Goal: Task Accomplishment & Management: Manage account settings

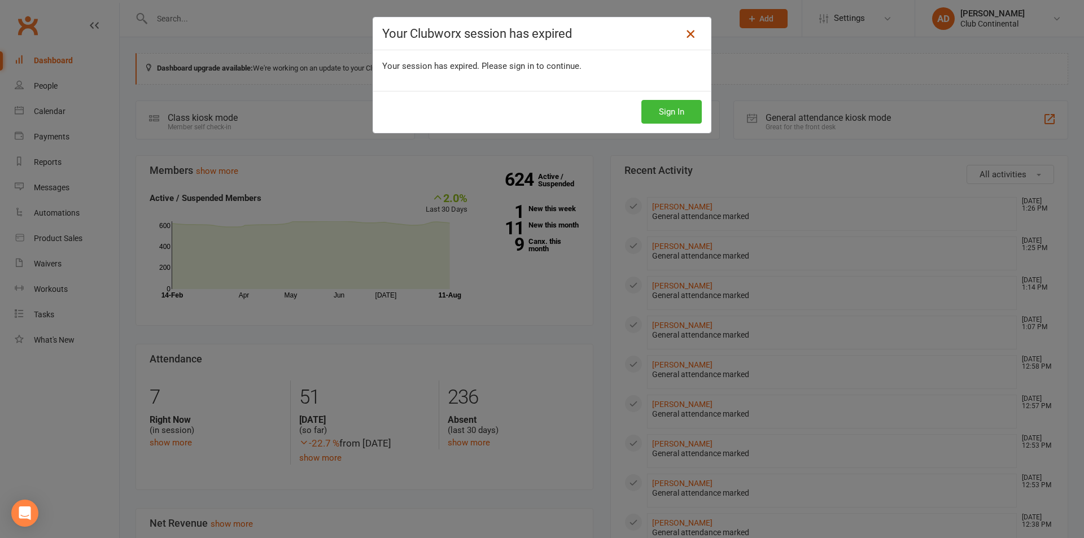
click at [684, 30] on icon at bounding box center [691, 34] width 14 height 14
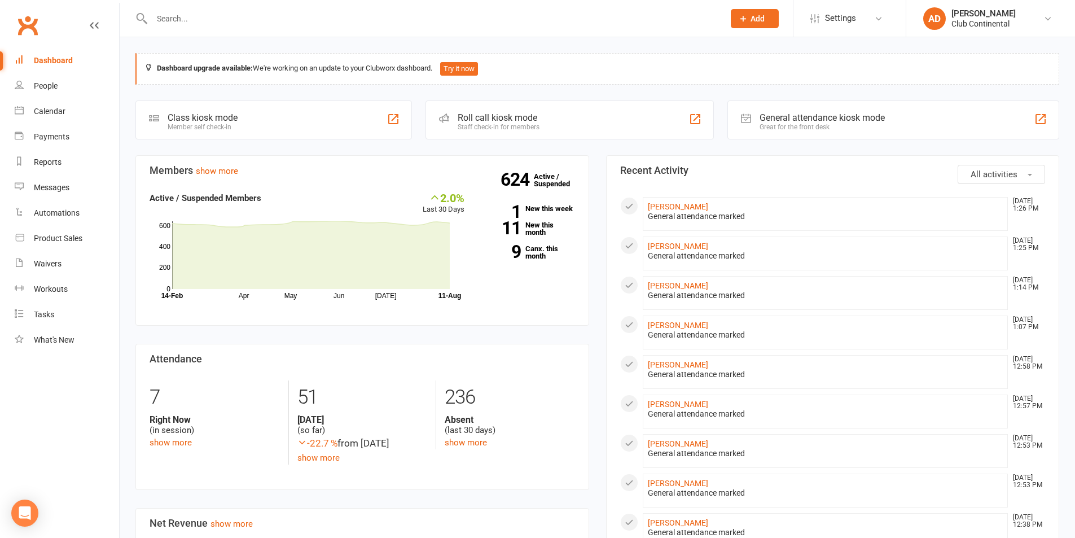
click at [235, 12] on input "text" at bounding box center [432, 19] width 568 height 16
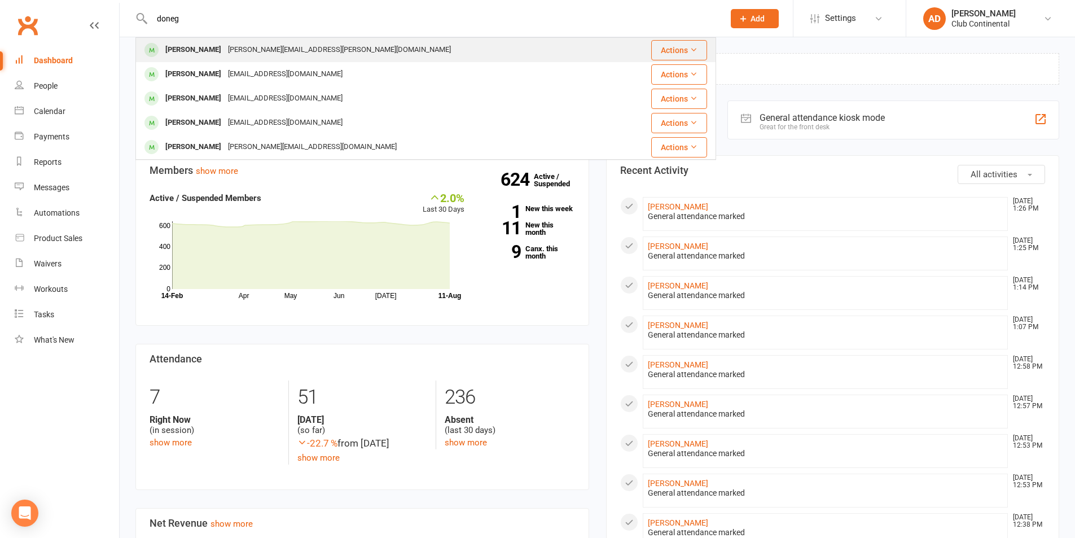
type input "doneg"
click at [237, 46] on div "jill.donegan@sky.com" at bounding box center [340, 50] width 230 height 16
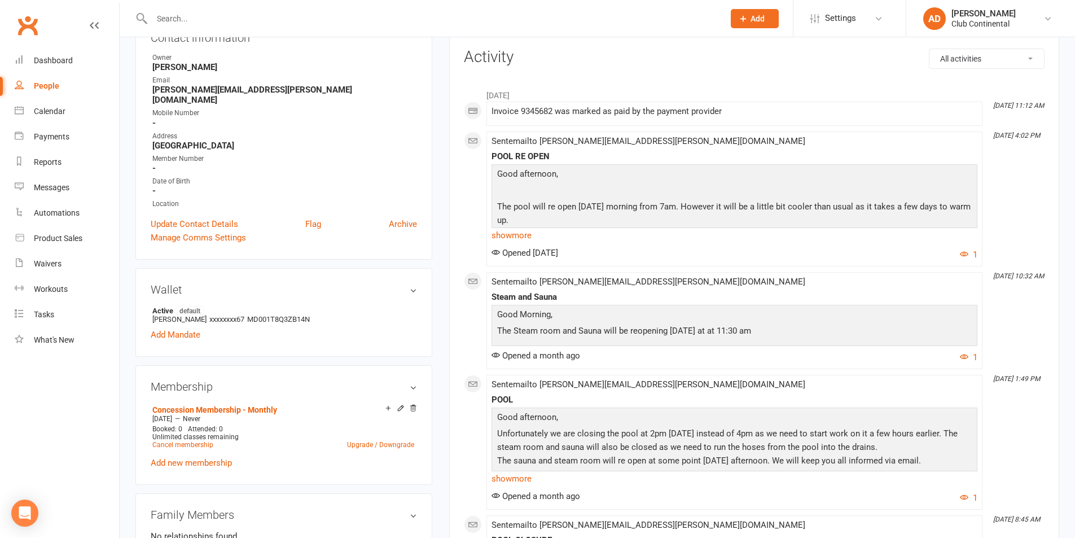
scroll to position [169, 0]
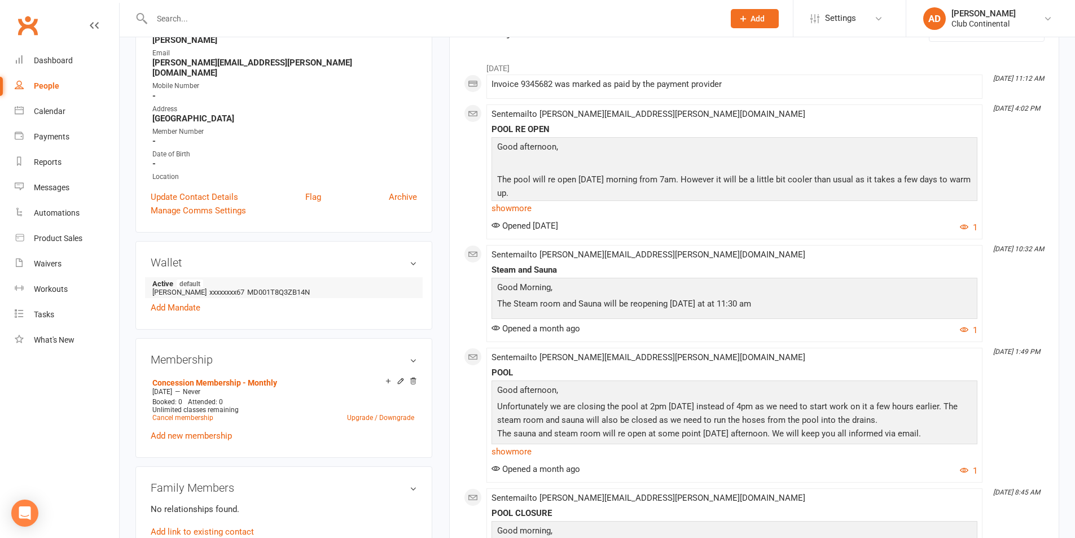
click at [243, 288] on span "xxxxxxxx67" at bounding box center [226, 292] width 35 height 8
click at [412, 256] on h3 "Wallet" at bounding box center [284, 262] width 266 height 12
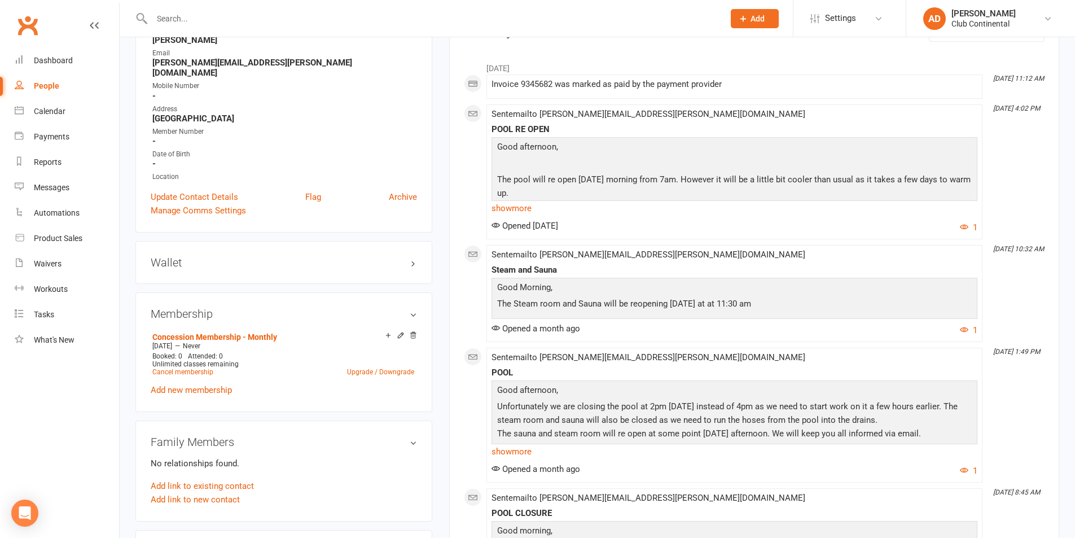
click at [412, 256] on h3 "Wallet" at bounding box center [284, 262] width 266 height 12
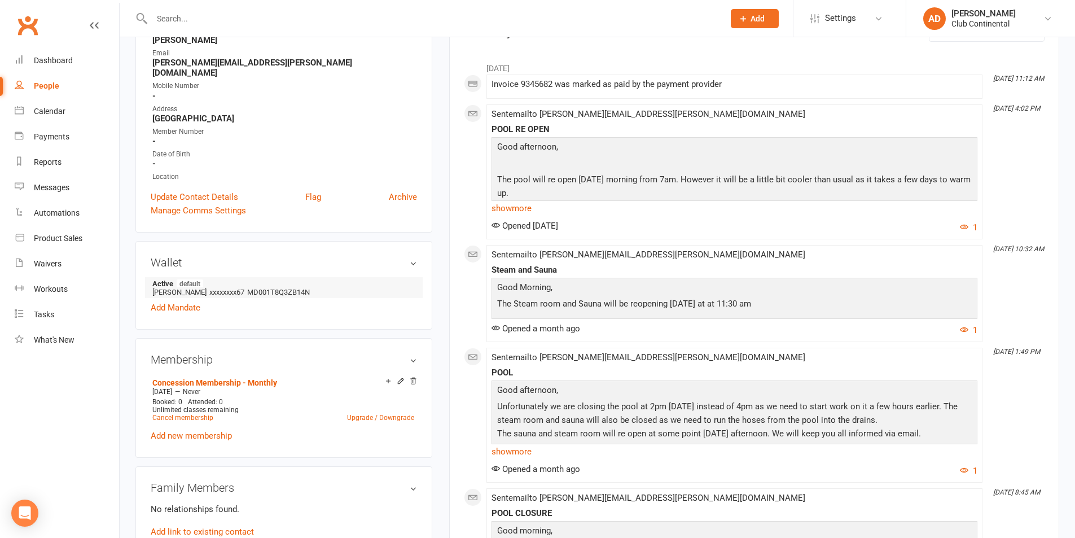
click at [395, 278] on li "Active default JILL DONEGAN xxxxxxxx67 MD001T8Q3ZB14N" at bounding box center [284, 287] width 266 height 21
click at [393, 278] on li "Active default JILL DONEGAN xxxxxxxx67 MD001T8Q3ZB14N" at bounding box center [284, 287] width 266 height 21
drag, startPoint x: 393, startPoint y: 278, endPoint x: 320, endPoint y: 257, distance: 77.0
click at [320, 257] on h3 "Wallet" at bounding box center [284, 262] width 266 height 12
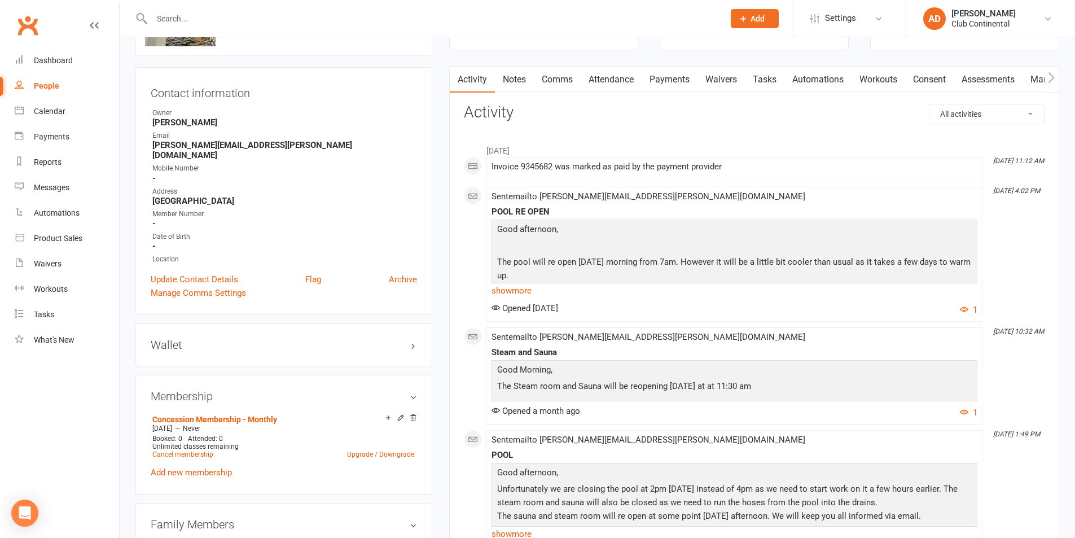
scroll to position [0, 0]
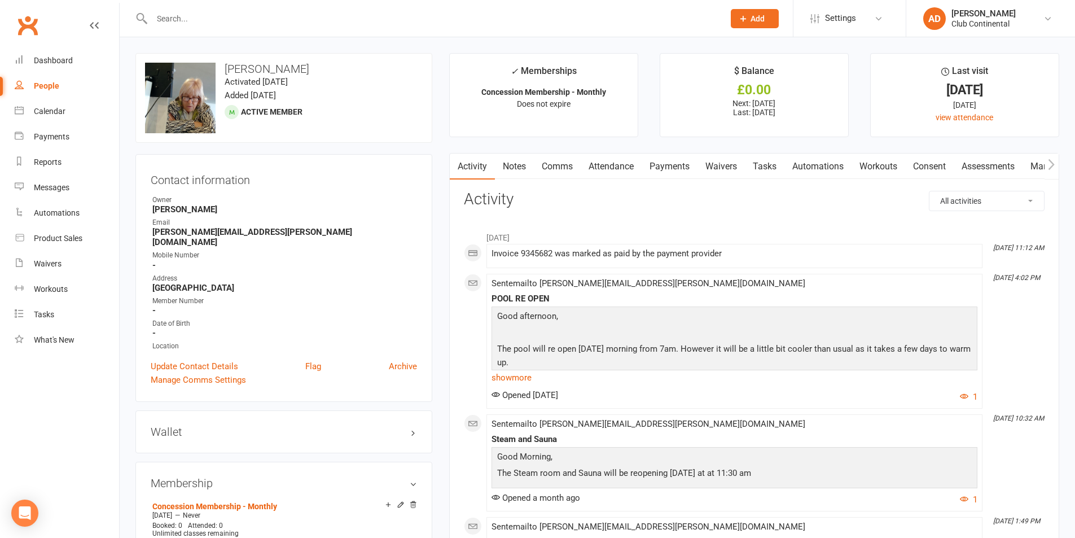
click at [1045, 165] on button "button" at bounding box center [1052, 166] width 14 height 25
click at [957, 169] on link "Mandates" at bounding box center [958, 167] width 56 height 26
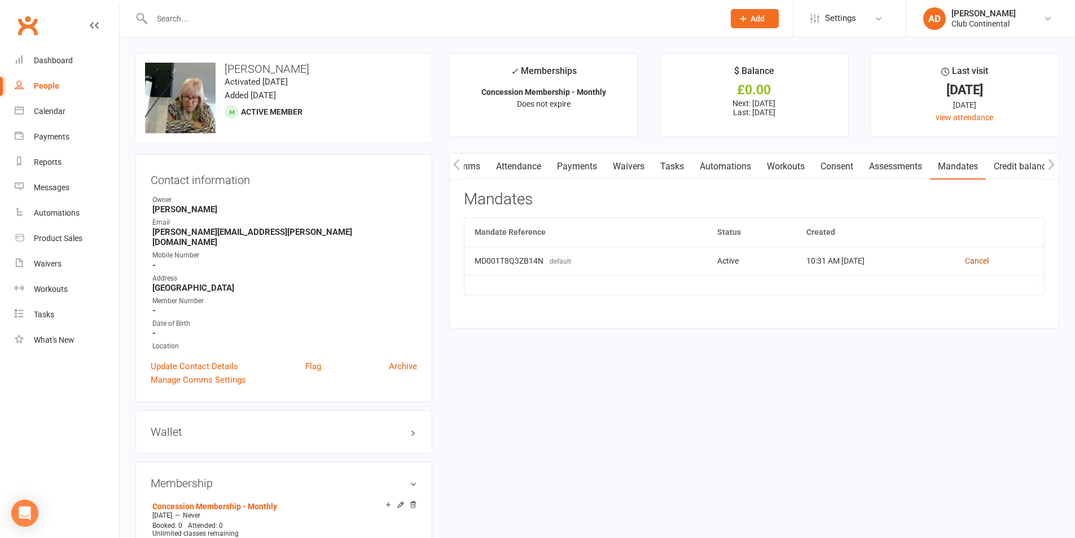
click at [972, 257] on link "Cancel" at bounding box center [977, 260] width 24 height 9
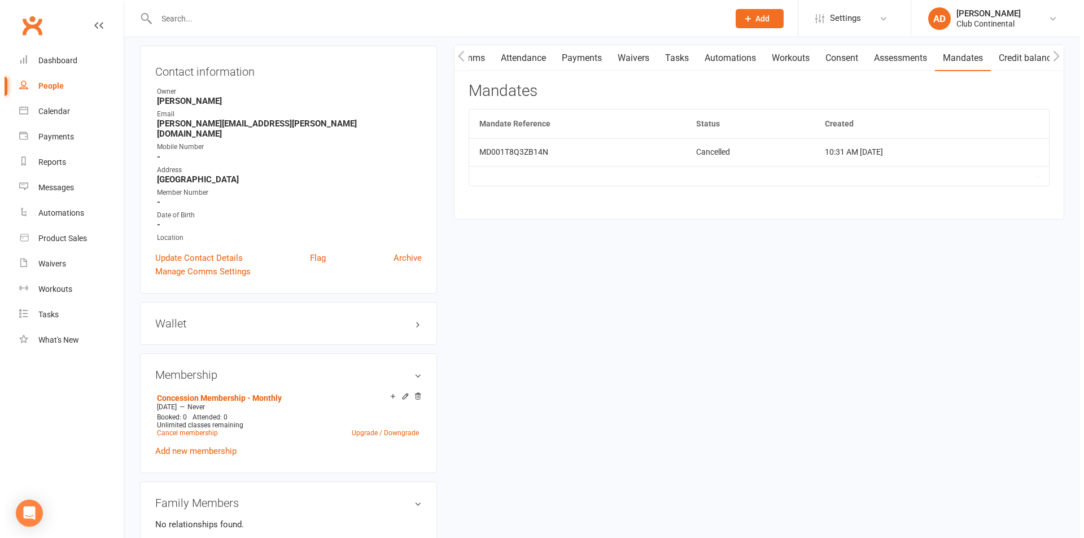
scroll to position [113, 0]
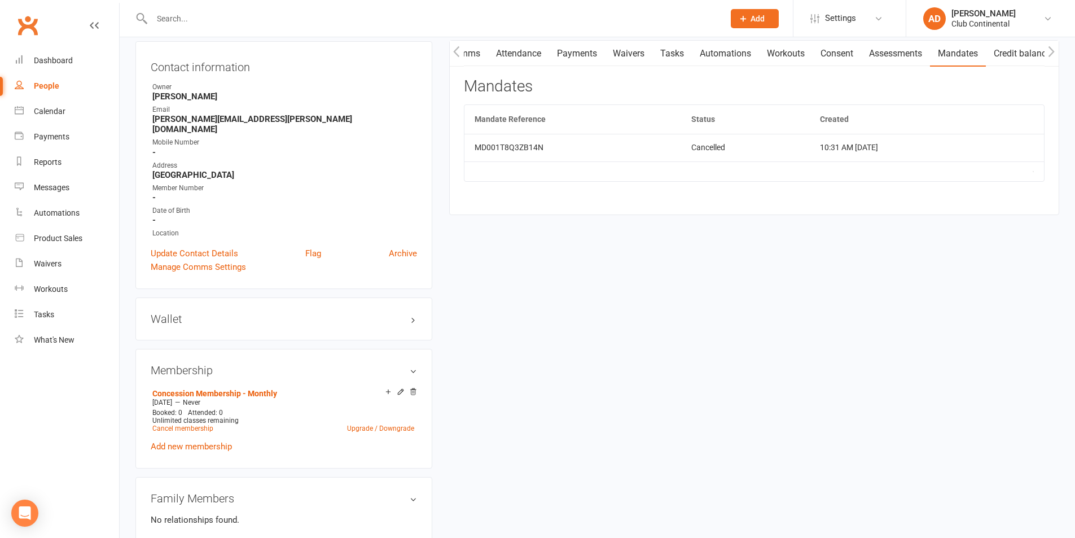
click at [336, 320] on div "Wallet No payment methods added Add Mandate View other Mandates" at bounding box center [283, 318] width 297 height 43
click at [418, 306] on div "Wallet No payment methods added Add Mandate View other Mandates" at bounding box center [283, 318] width 297 height 43
click at [415, 313] on h3 "Wallet" at bounding box center [284, 319] width 266 height 12
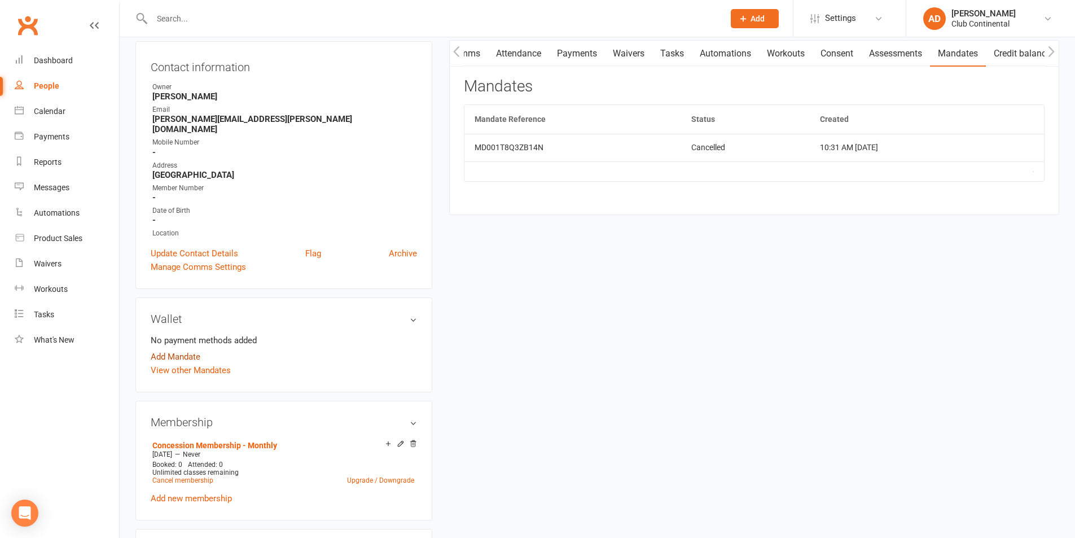
click at [187, 350] on link "Add Mandate" at bounding box center [176, 357] width 50 height 14
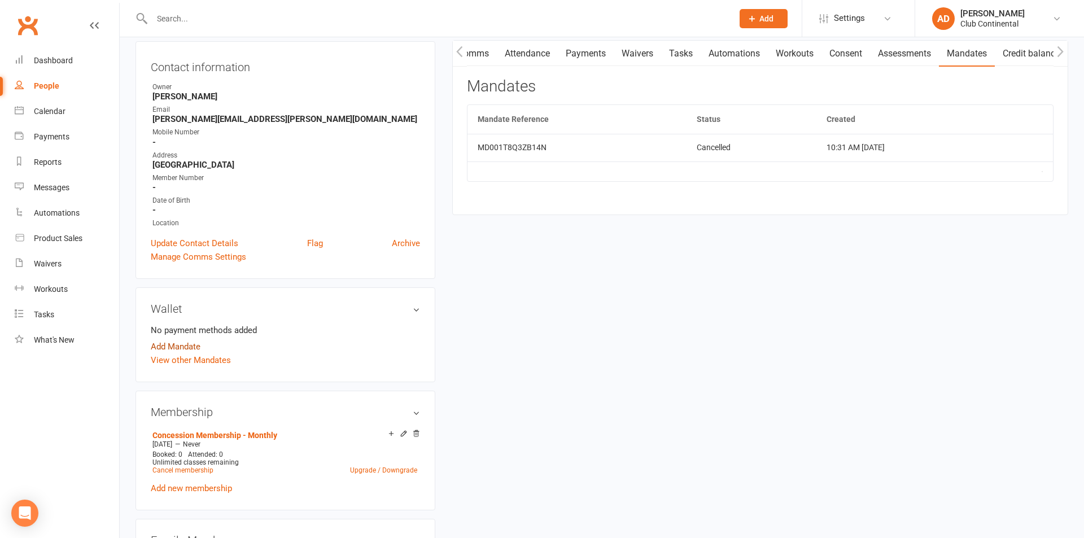
scroll to position [0, 94]
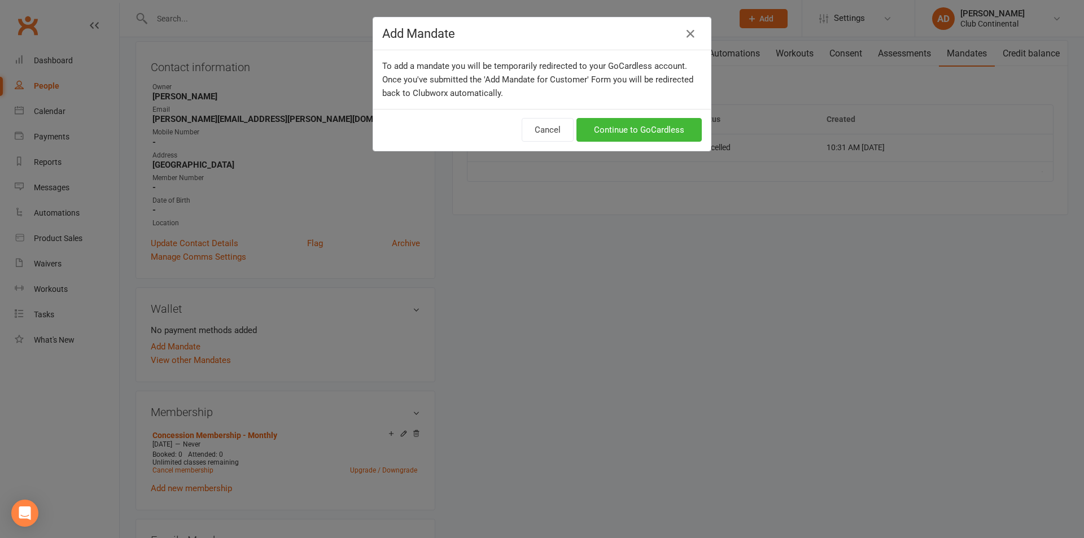
click at [645, 116] on div "Cancel Continue to GoCardless" at bounding box center [542, 130] width 338 height 42
click at [644, 128] on link "Continue to GoCardless" at bounding box center [638, 130] width 125 height 24
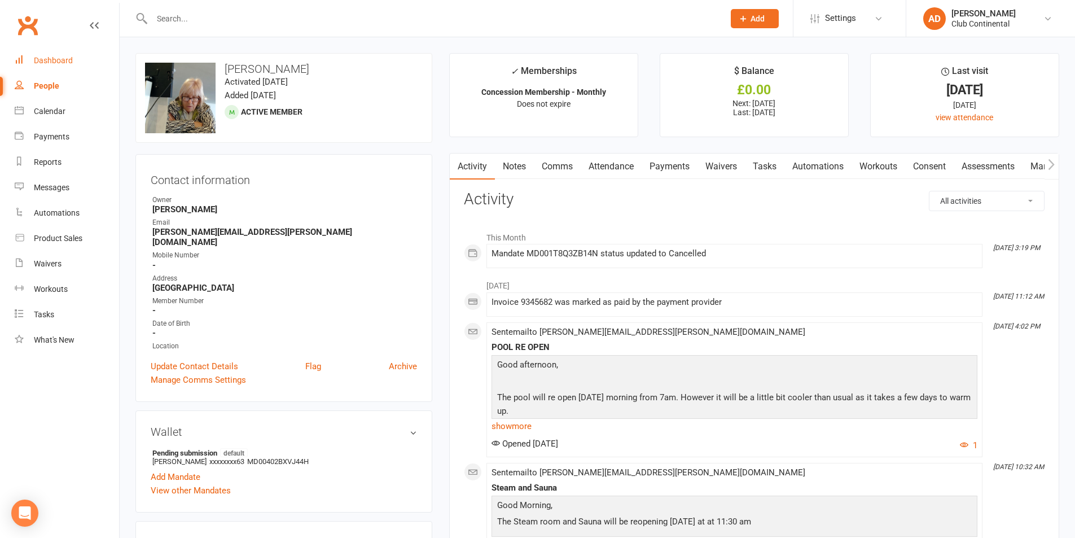
click at [49, 60] on div "Dashboard" at bounding box center [53, 60] width 39 height 9
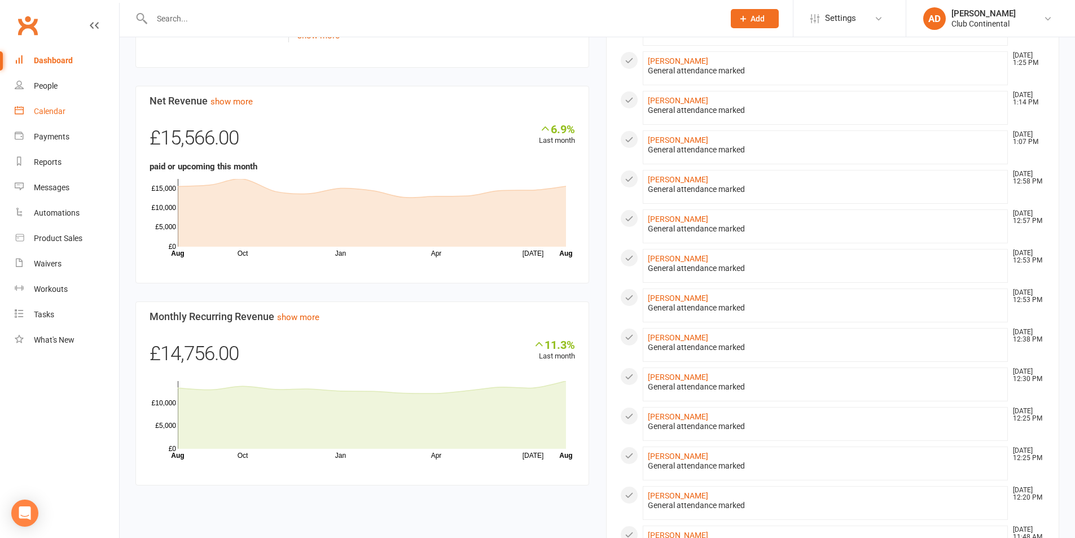
scroll to position [421, 0]
click at [36, 85] on div "People" at bounding box center [46, 85] width 24 height 9
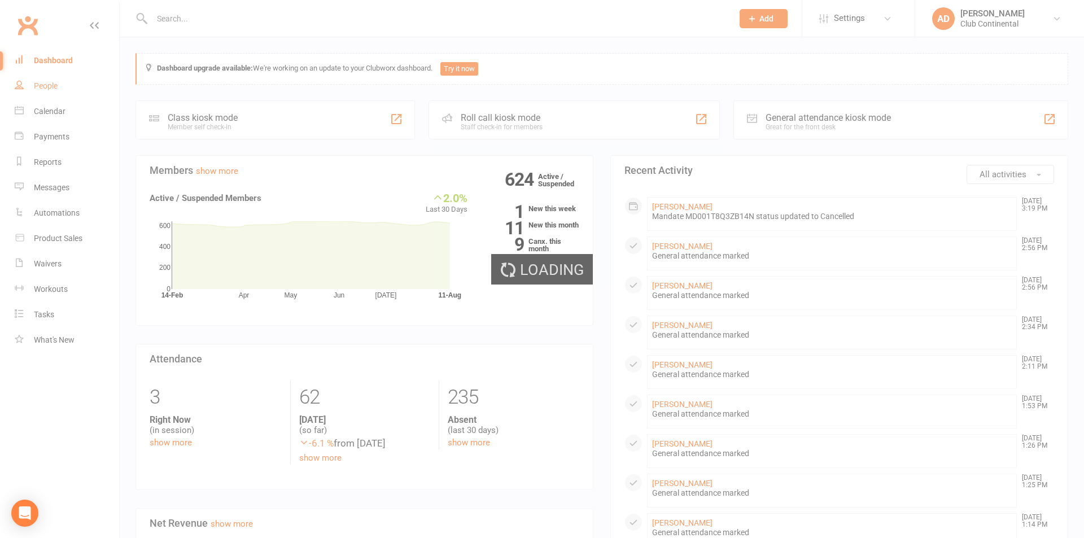
select select "100"
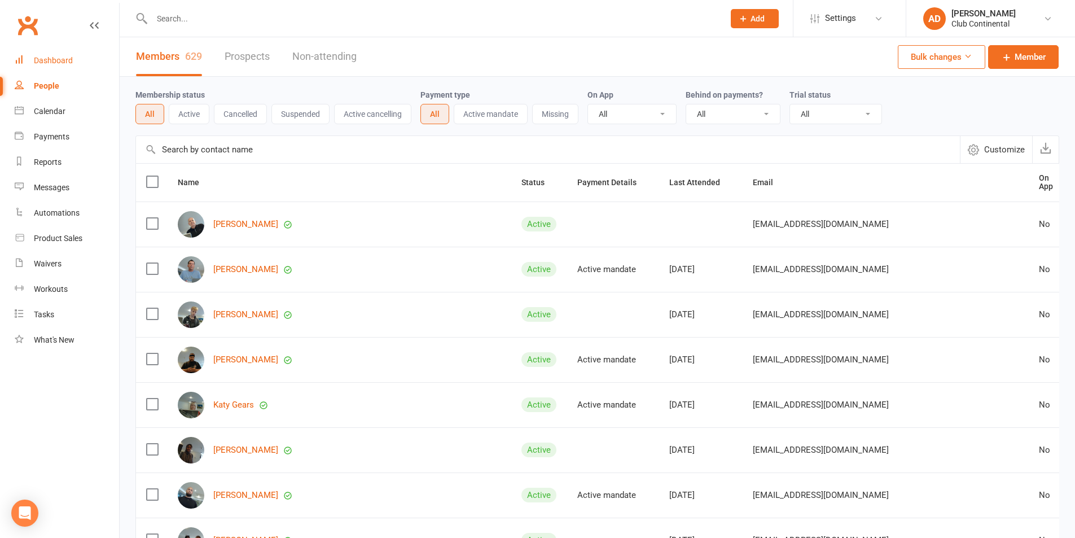
click at [58, 55] on link "Dashboard" at bounding box center [67, 60] width 104 height 25
